Goal: Information Seeking & Learning: Learn about a topic

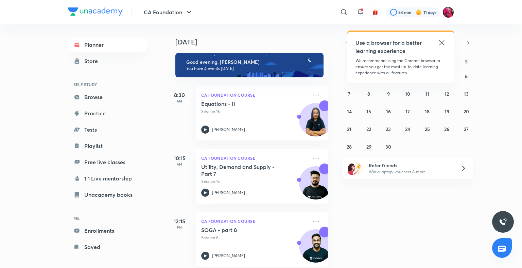
click at [443, 41] on icon at bounding box center [441, 42] width 5 height 5
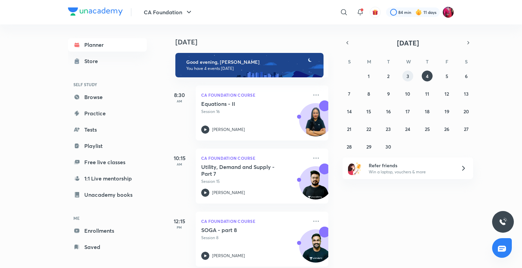
click at [408, 77] on abbr "3" at bounding box center [407, 76] width 3 height 6
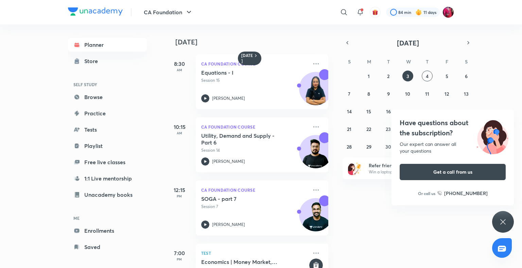
click at [181, 73] on div "8:30 AM" at bounding box center [179, 81] width 27 height 55
click at [207, 96] on icon at bounding box center [205, 98] width 8 height 8
click at [427, 78] on abbr "4" at bounding box center [427, 76] width 3 height 6
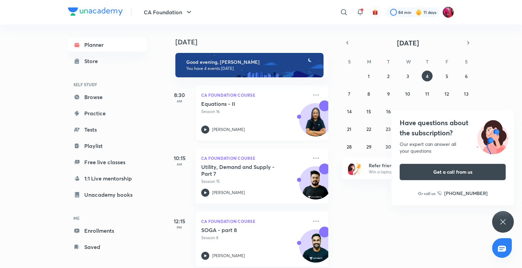
click at [207, 129] on icon at bounding box center [205, 130] width 8 height 8
